Goal: Information Seeking & Learning: Learn about a topic

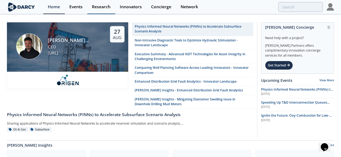
click at [98, 9] on div "Research" at bounding box center [101, 7] width 19 height 4
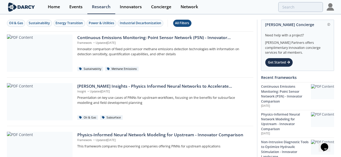
click at [183, 23] on div "All Filters" at bounding box center [182, 23] width 14 height 5
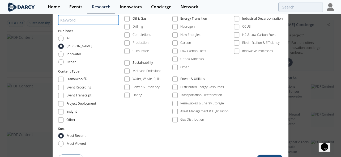
click at [112, 23] on input "search" at bounding box center [88, 20] width 61 height 10
type input "Asset Integrity"
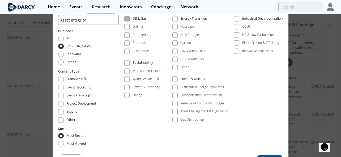
click at [128, 20] on span at bounding box center [127, 19] width 4 height 4
click at [275, 148] on div "Clear Filters Apply Filters" at bounding box center [170, 158] width 225 height 8
click at [267, 148] on button "Apply Filters" at bounding box center [270, 159] width 26 height 8
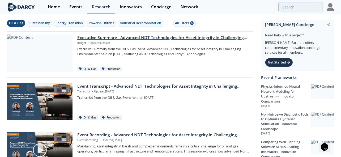
click at [148, 39] on div "Executive Summary - Advanced NDT Technologies for Asset Integrity in Challengin…" at bounding box center [163, 38] width 172 height 6
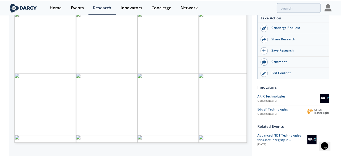
scroll to position [133, 0]
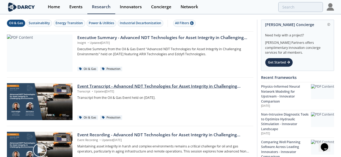
click at [104, 86] on div "Event Transcript - Advanced NDT Technologies for Asset Integrity in Challenging…" at bounding box center [163, 86] width 172 height 6
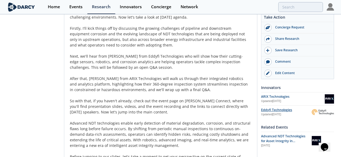
scroll to position [99, 0]
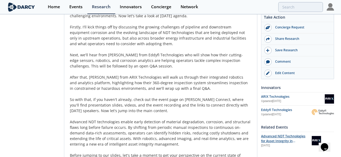
click at [278, 136] on span "Advanced NDT Technologies for Asset Integrity in Challenging Environments" at bounding box center [283, 141] width 44 height 14
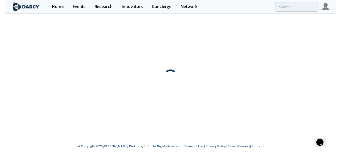
scroll to position [0, 0]
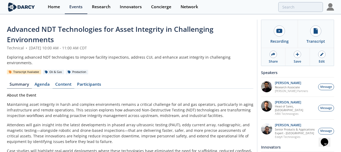
click at [60, 82] on link "Content" at bounding box center [64, 85] width 22 height 6
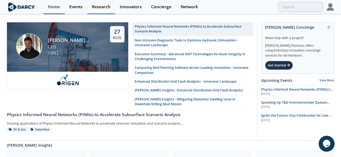
click at [102, 7] on div "Research" at bounding box center [101, 7] width 19 height 4
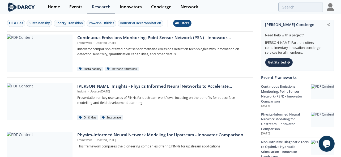
click at [184, 23] on div "All Filters" at bounding box center [182, 23] width 14 height 5
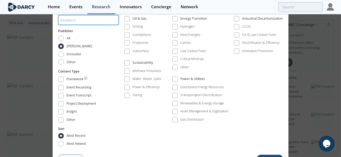
click at [96, 22] on input "search" at bounding box center [88, 20] width 61 height 10
type input "Asset Integrity"
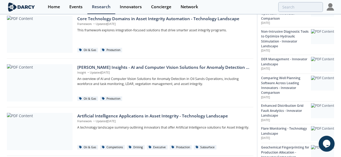
scroll to position [149, 0]
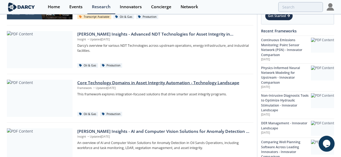
click at [136, 81] on div "Core Technology Domains in Asset Integrity Automation - Technology Landscape" at bounding box center [163, 83] width 172 height 6
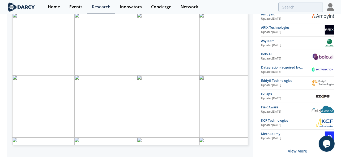
scroll to position [99, 0]
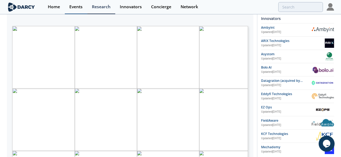
click at [76, 6] on div "Events" at bounding box center [75, 7] width 13 height 4
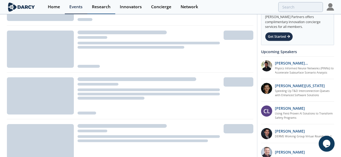
click at [97, 8] on div "Research" at bounding box center [101, 7] width 19 height 4
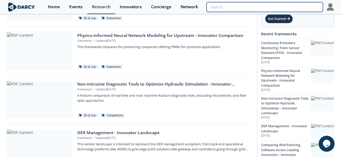
click at [293, 7] on input "search" at bounding box center [265, 7] width 116 height 10
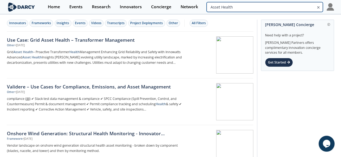
click at [297, 10] on input "Asset Health" at bounding box center [265, 7] width 116 height 10
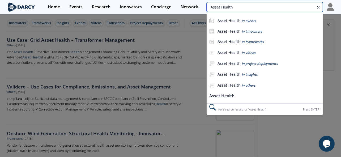
click at [297, 10] on input "Asset Health" at bounding box center [265, 7] width 116 height 10
click at [296, 9] on input "Asset Health" at bounding box center [265, 7] width 116 height 10
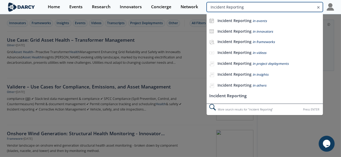
type input "Incident Reporting"
